Goal: Transaction & Acquisition: Obtain resource

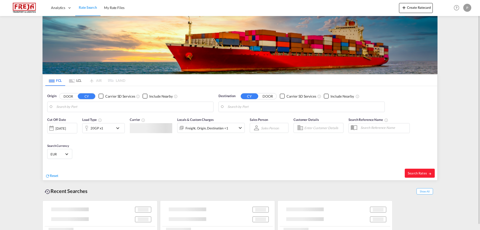
type input "Colombo, LKCMB"
type input "[GEOGRAPHIC_DATA], [GEOGRAPHIC_DATA]"
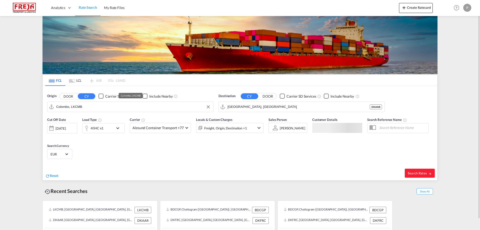
click at [98, 107] on input "Colombo, LKCMB" at bounding box center [133, 107] width 155 height 8
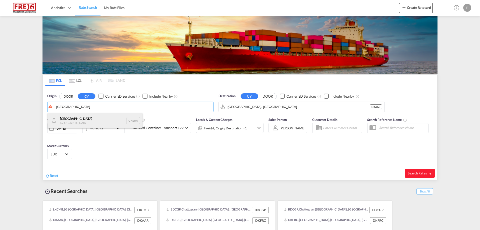
click at [86, 118] on div "Shanghai [GEOGRAPHIC_DATA] CNSHA" at bounding box center [95, 120] width 95 height 15
type input "[GEOGRAPHIC_DATA], [GEOGRAPHIC_DATA]"
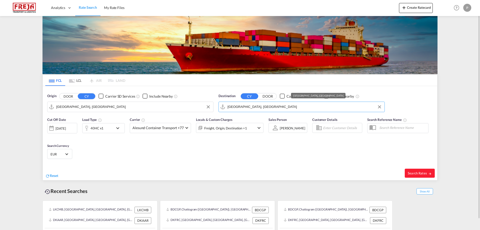
click at [263, 105] on input "[GEOGRAPHIC_DATA], [GEOGRAPHIC_DATA]" at bounding box center [305, 107] width 155 height 8
click at [421, 174] on span "Search Rates" at bounding box center [420, 173] width 24 height 4
type input "CNSHA to DKAAR / [DATE]"
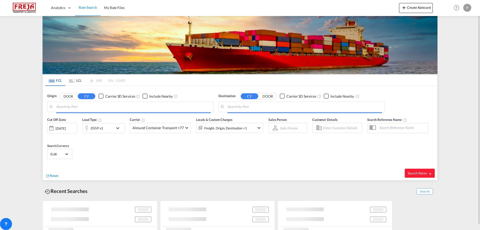
type input "[GEOGRAPHIC_DATA], [GEOGRAPHIC_DATA]"
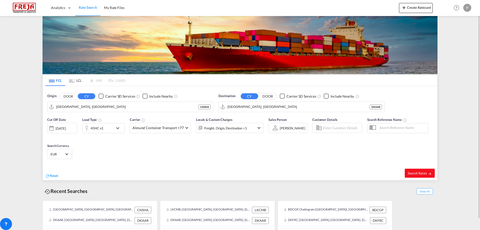
click at [424, 173] on span "Search Rates" at bounding box center [420, 173] width 24 height 4
type input "CNSHA to DKAAR / [DATE]"
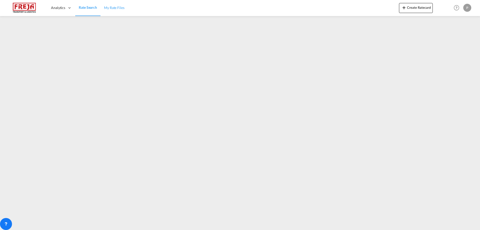
click at [122, 7] on span "My Rate Files" at bounding box center [114, 8] width 21 height 4
click at [89, 7] on span "Rate Search" at bounding box center [88, 8] width 18 height 4
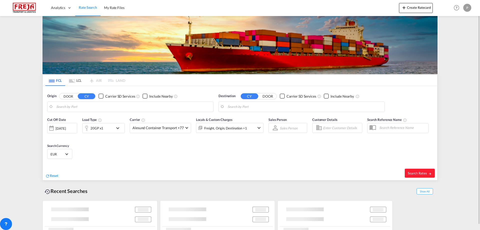
type input "[GEOGRAPHIC_DATA], [GEOGRAPHIC_DATA]"
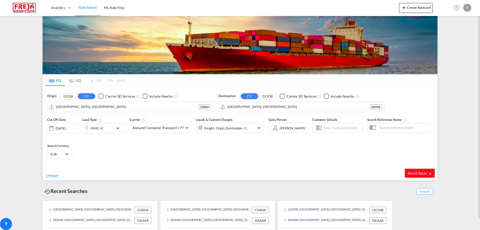
click at [424, 176] on button "Search Rates" at bounding box center [420, 173] width 30 height 9
type input "CNSHA to DKAAR / [DATE]"
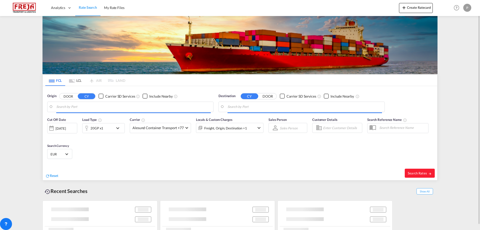
type input "[GEOGRAPHIC_DATA], [GEOGRAPHIC_DATA]"
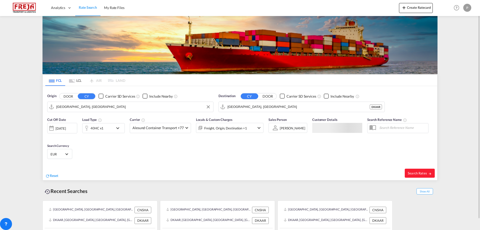
click at [183, 106] on input "[GEOGRAPHIC_DATA], [GEOGRAPHIC_DATA]" at bounding box center [133, 107] width 155 height 8
click at [420, 174] on span "Search Rates" at bounding box center [420, 173] width 24 height 4
type input "CNSHA to DKAAR / [DATE]"
